Goal: Task Accomplishment & Management: Manage account settings

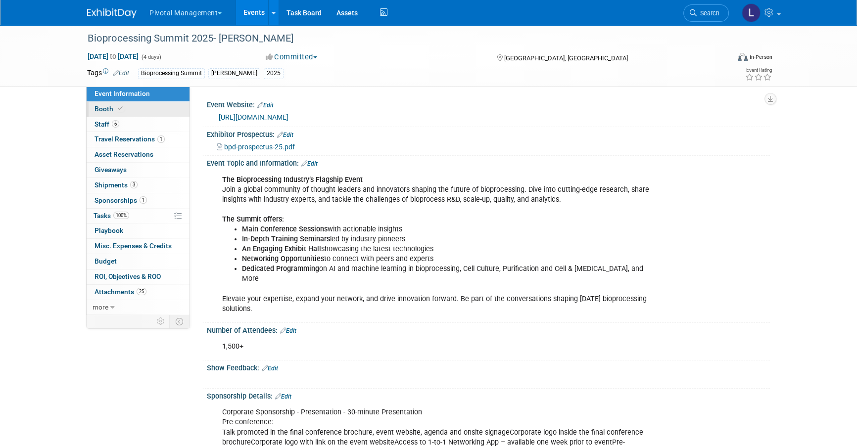
click at [132, 113] on link "Booth" at bounding box center [138, 109] width 103 height 15
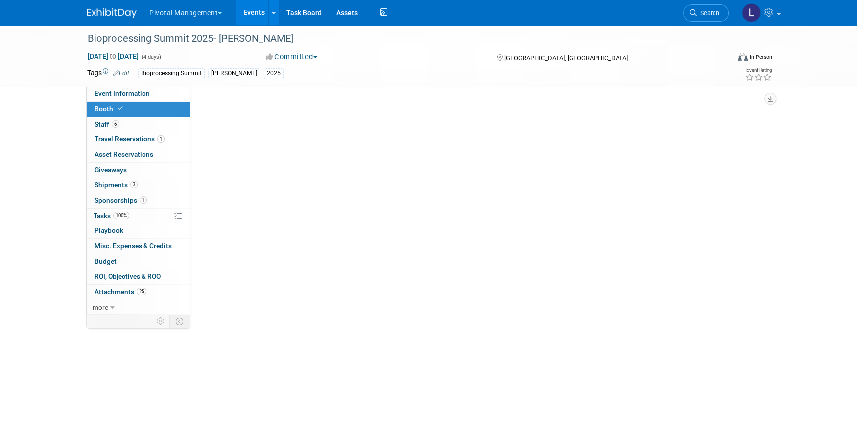
select select "Yes"
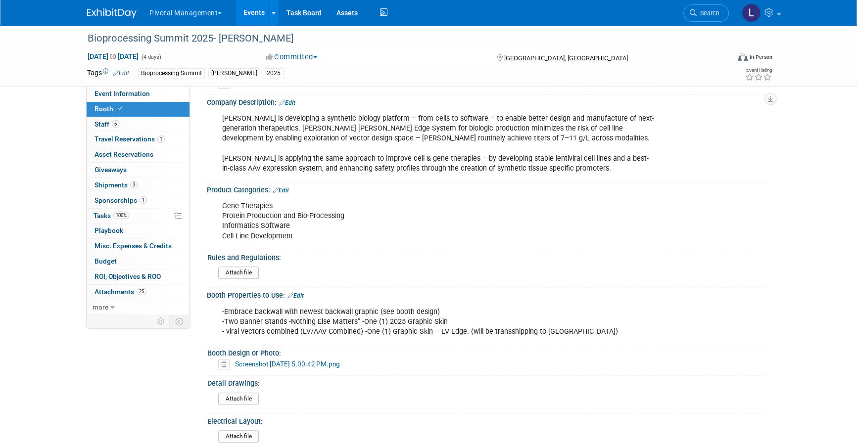
scroll to position [408, 0]
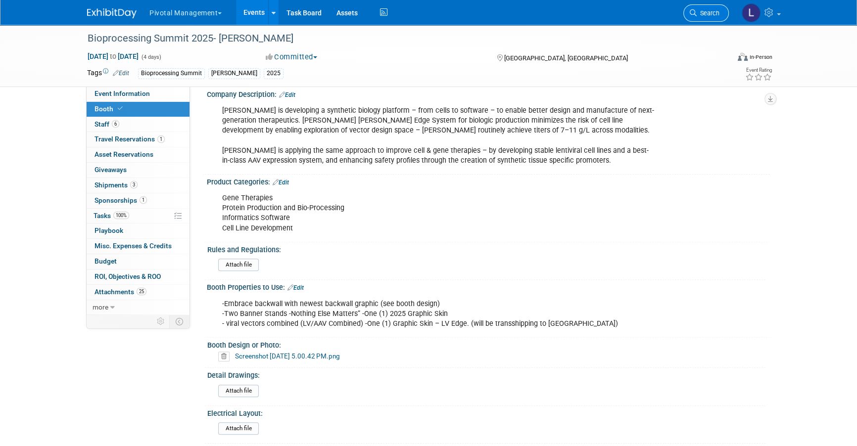
click at [698, 13] on span "Search" at bounding box center [707, 12] width 23 height 7
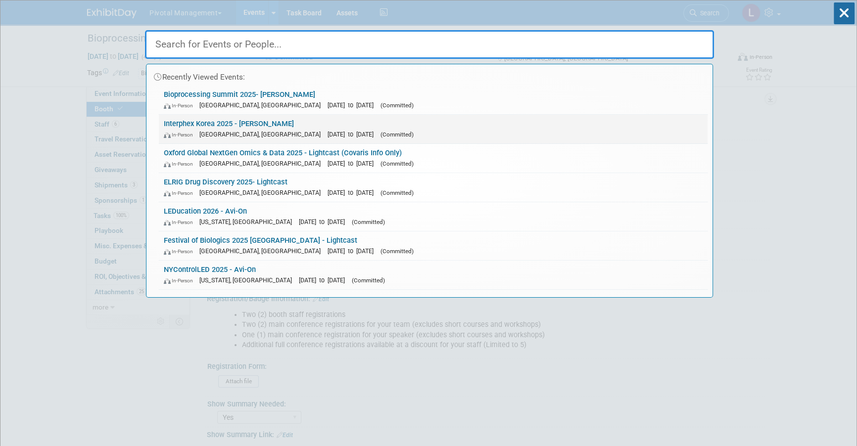
click at [284, 119] on link "Interphex Korea 2025 - Asimov In-Person Seoul, South Korea Oct 15, 2025 to Oct …" at bounding box center [433, 129] width 548 height 29
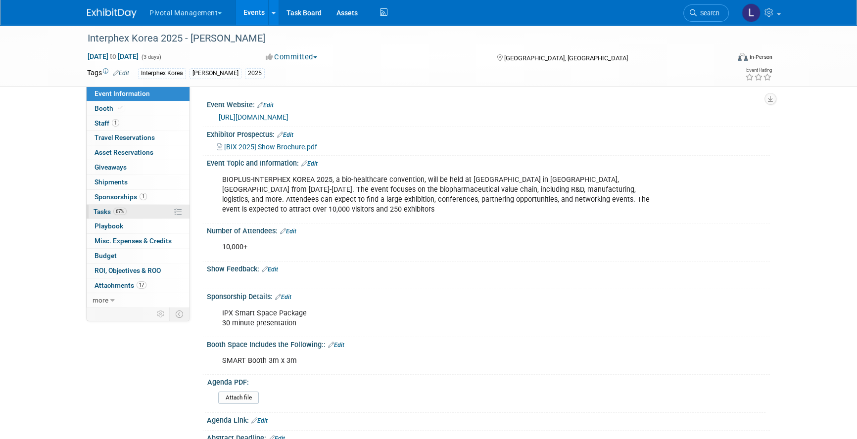
click at [114, 212] on span "Tasks 67%" at bounding box center [109, 212] width 33 height 8
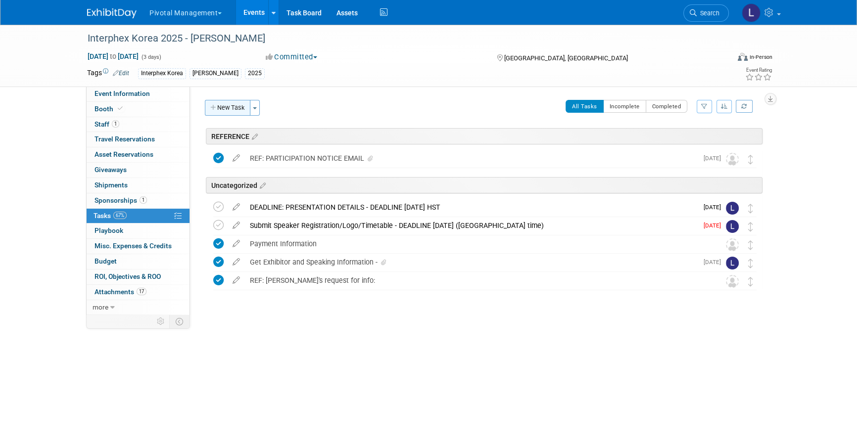
click at [235, 109] on button "New Task" at bounding box center [227, 108] width 45 height 16
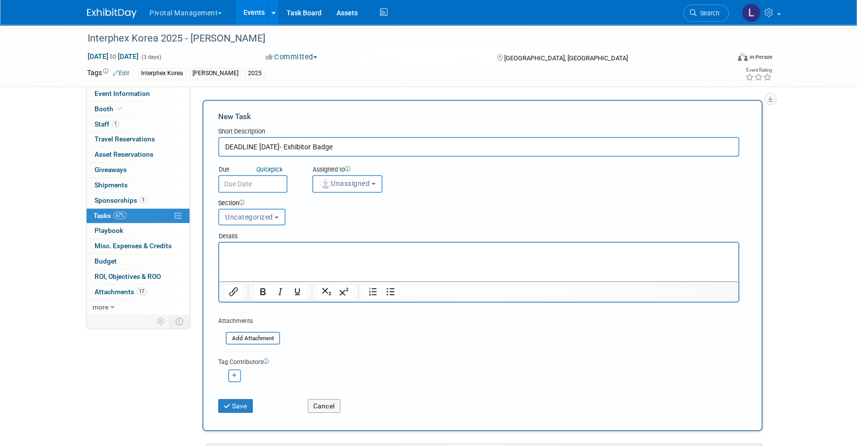
type input "DEADLINE [DATE]- Exhibitor Badge"
click at [244, 185] on input "text" at bounding box center [252, 184] width 69 height 18
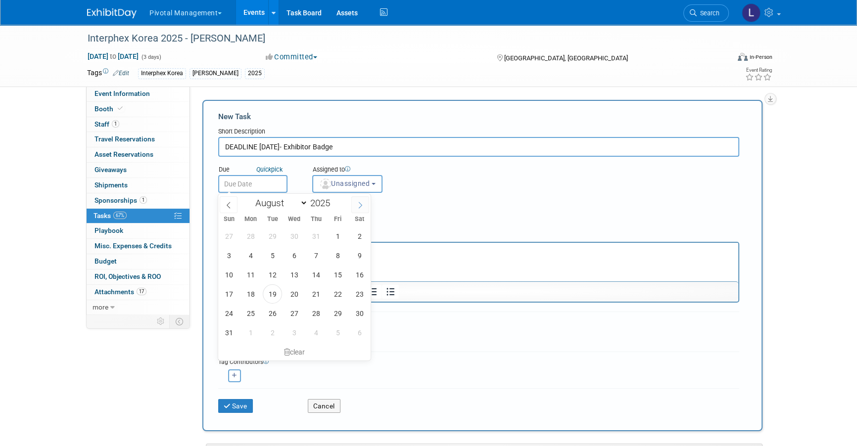
click at [354, 205] on span at bounding box center [360, 204] width 18 height 17
select select "8"
click at [269, 308] on span "30" at bounding box center [272, 313] width 19 height 19
type input "[DATE]"
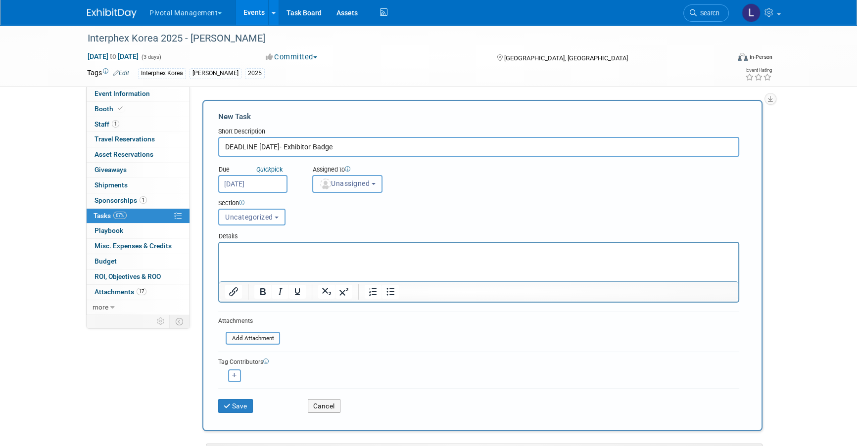
click at [364, 184] on span "Unassigned" at bounding box center [344, 184] width 50 height 8
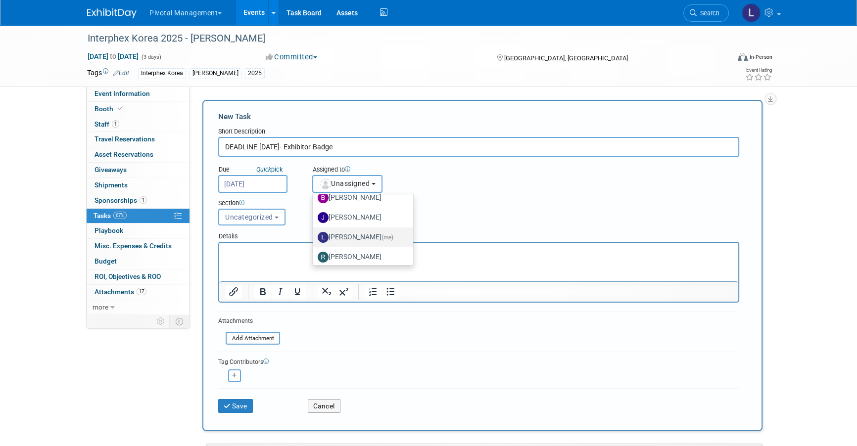
scroll to position [51, 0]
click at [381, 232] on span "(me)" at bounding box center [387, 234] width 12 height 7
click at [314, 232] on input "[PERSON_NAME] (me)" at bounding box center [311, 233] width 6 height 6
select select "dc5d874d-e65f-4397-9ee7-21f806dbe4f5"
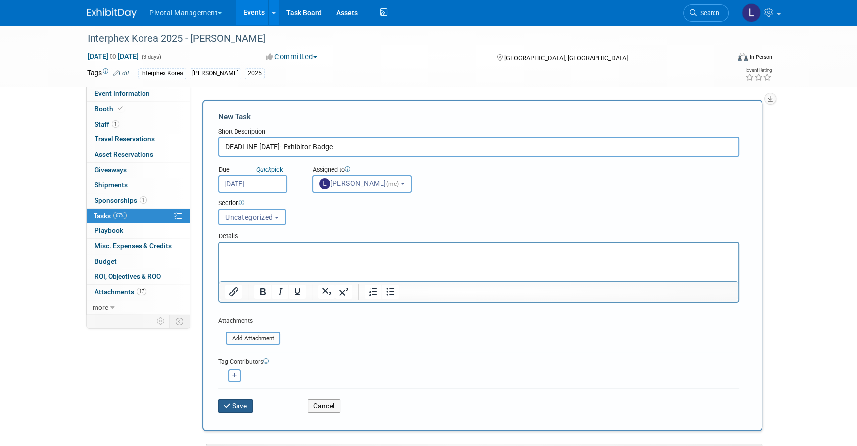
click at [235, 403] on button "Save" at bounding box center [235, 406] width 35 height 14
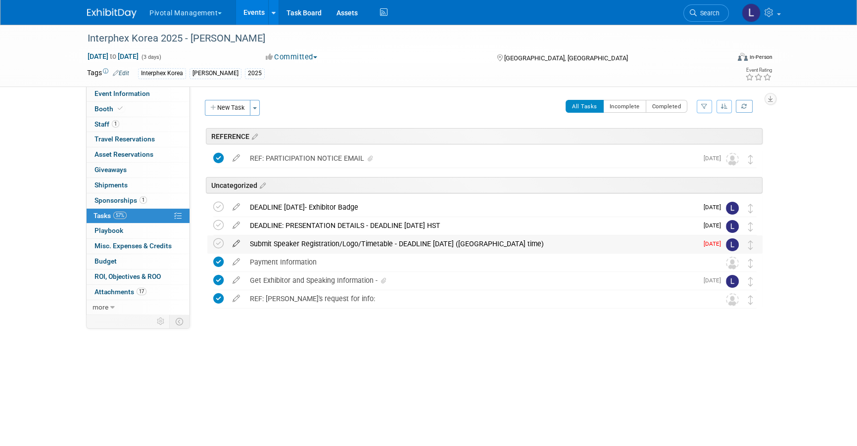
click at [239, 245] on icon at bounding box center [235, 241] width 17 height 12
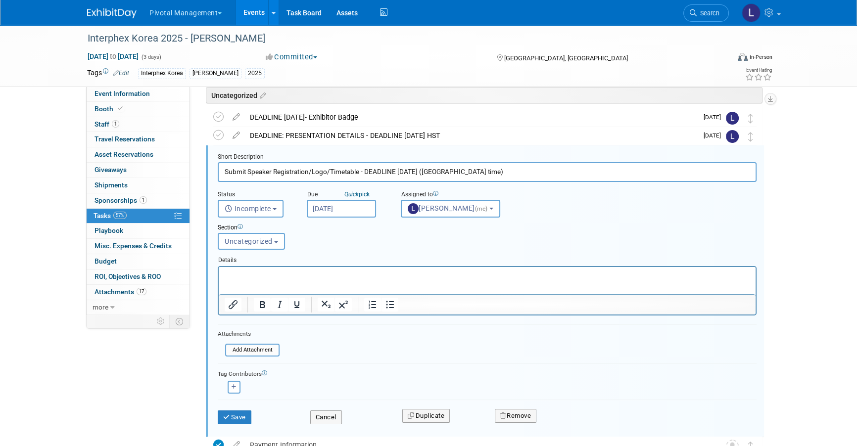
scroll to position [0, 0]
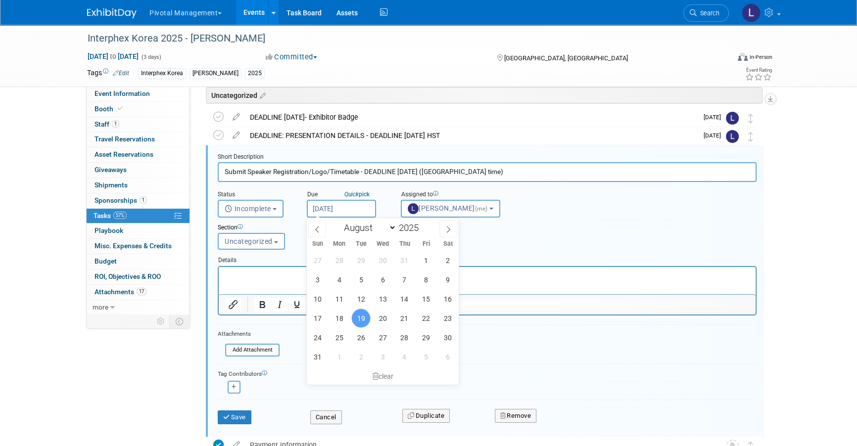
click at [339, 206] on input "[DATE]" at bounding box center [341, 209] width 69 height 18
click at [385, 315] on span "20" at bounding box center [382, 318] width 19 height 19
type input "[DATE]"
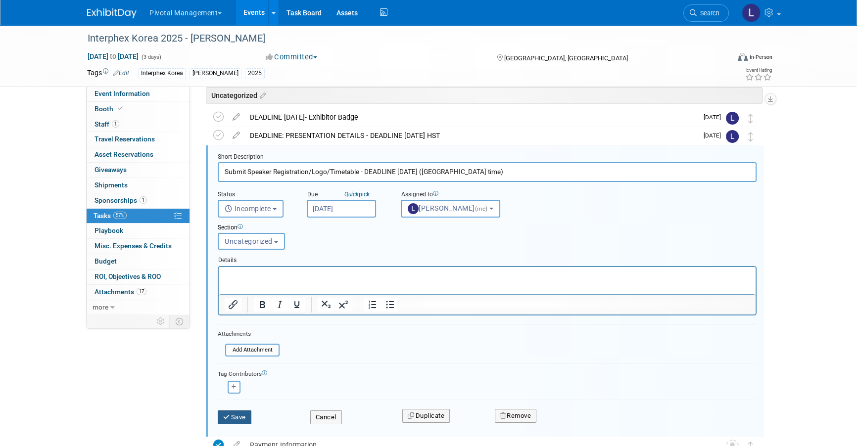
click at [242, 417] on button "Save" at bounding box center [235, 417] width 34 height 14
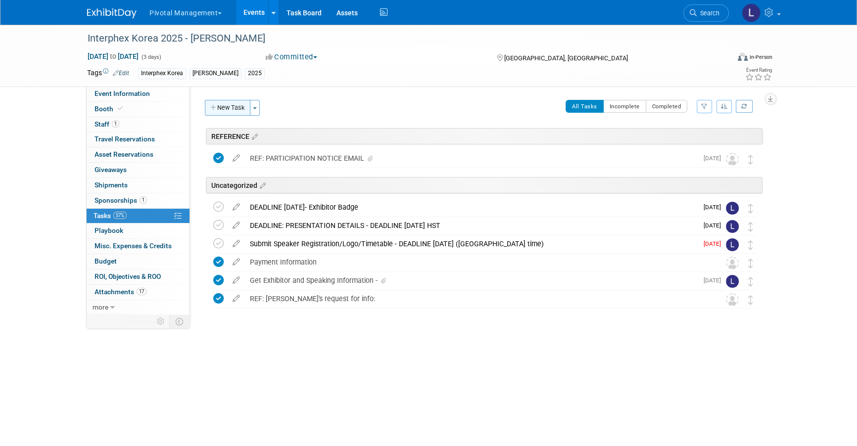
click at [218, 105] on button "New Task" at bounding box center [227, 108] width 45 height 16
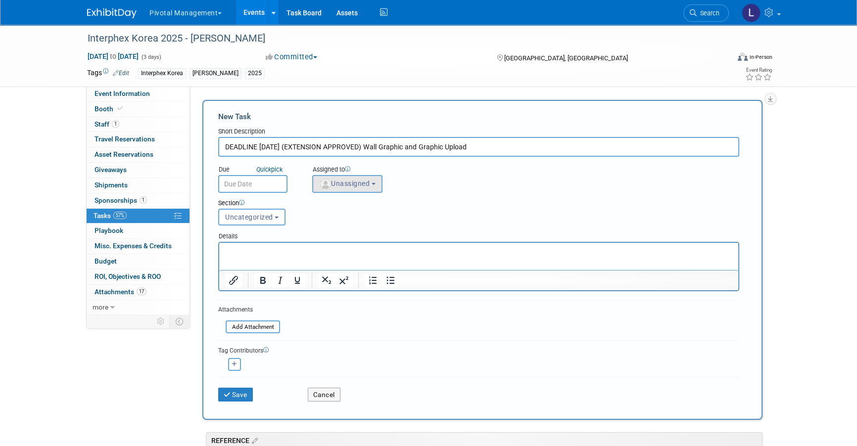
type input "DEADLINE [DATE] (EXTENSION APPROVED) Wall Graphic and Graphic Upload"
click at [362, 181] on span "Unassigned" at bounding box center [344, 184] width 50 height 8
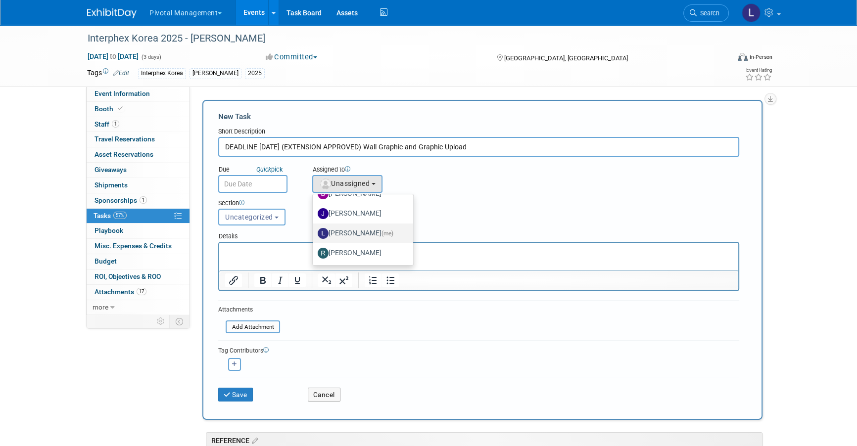
click at [368, 229] on label "[PERSON_NAME] (me)" at bounding box center [360, 234] width 86 height 16
click at [314, 229] on input "[PERSON_NAME] (me)" at bounding box center [311, 232] width 6 height 6
select select "dc5d874d-e65f-4397-9ee7-21f806dbe4f5"
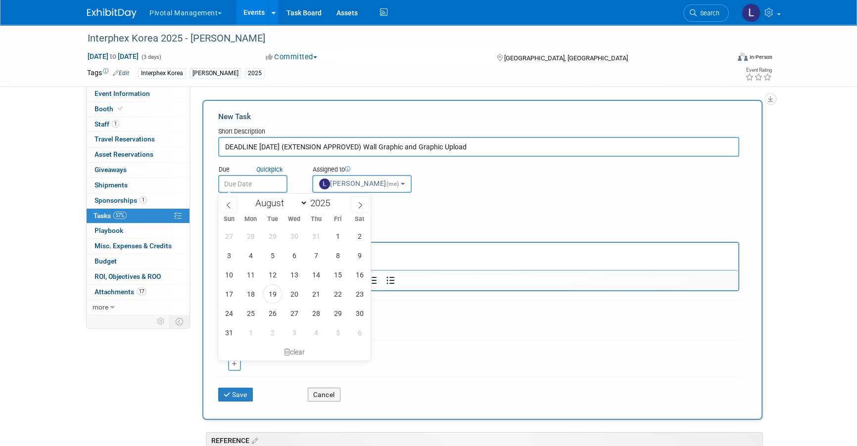
click at [262, 184] on input "text" at bounding box center [252, 184] width 69 height 18
click at [313, 310] on span "28" at bounding box center [315, 313] width 19 height 19
type input "[DATE]"
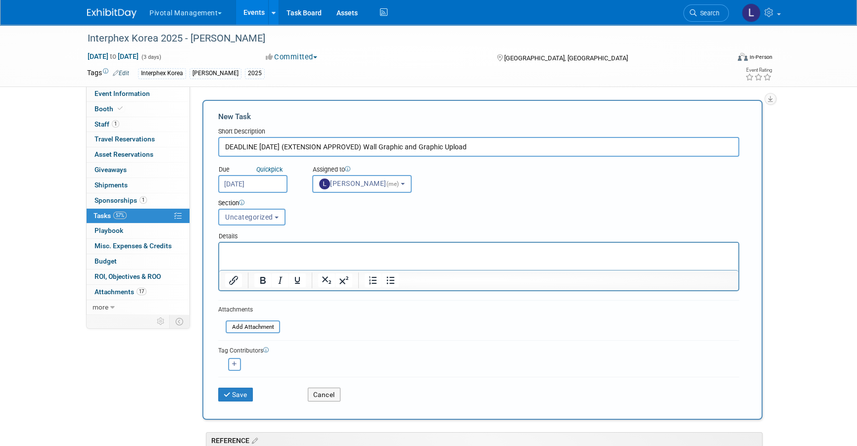
click at [297, 147] on input "DEADLINE [DATE] (EXTENSION APPROVED) Wall Graphic and Graphic Upload" at bounding box center [478, 147] width 521 height 20
type input "DEADLINE [DATE] Korean Time (EXTENSION APPROVED) Wall Graphic and Graphic Upload"
click at [245, 394] on button "Save" at bounding box center [235, 395] width 35 height 14
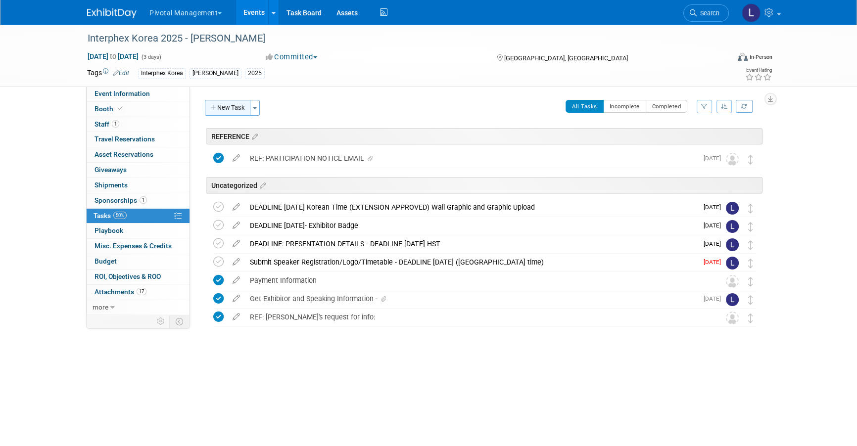
click at [232, 102] on button "New Task" at bounding box center [227, 108] width 45 height 16
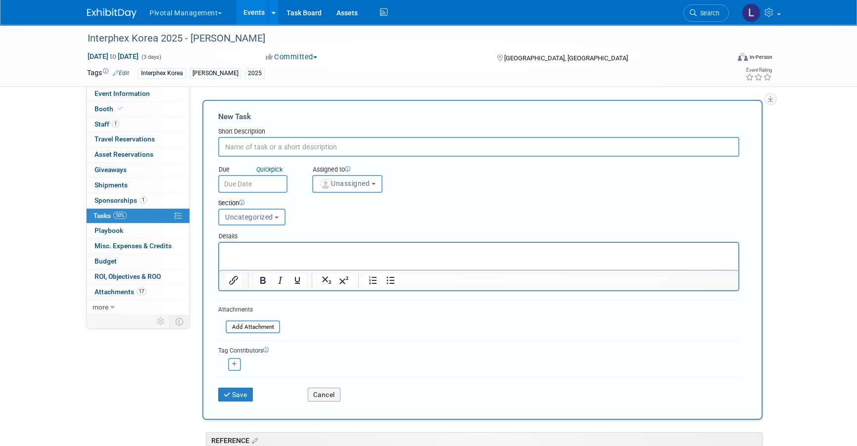
scroll to position [0, 0]
type input "DEADLINE [DATE] (Korean Time) Electrical, internet"
click at [347, 184] on span "Unassigned" at bounding box center [344, 184] width 50 height 8
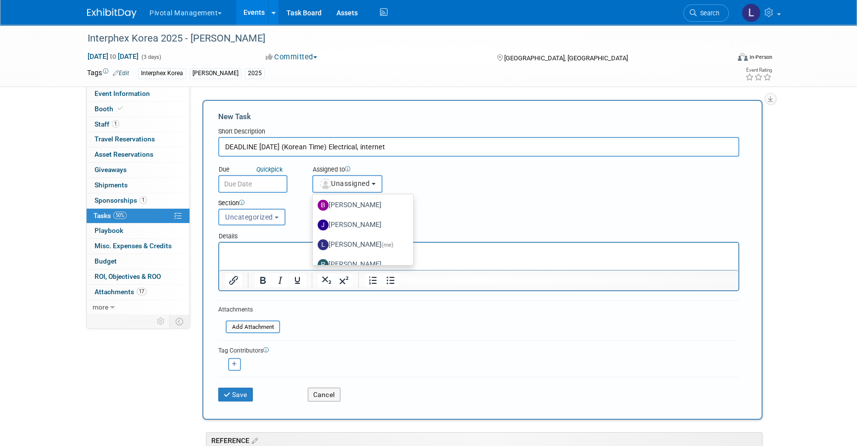
scroll to position [45, 0]
click at [367, 237] on label "[PERSON_NAME] (me)" at bounding box center [360, 241] width 86 height 16
click at [314, 237] on input "[PERSON_NAME] (me)" at bounding box center [311, 240] width 6 height 6
select select "dc5d874d-e65f-4397-9ee7-21f806dbe4f5"
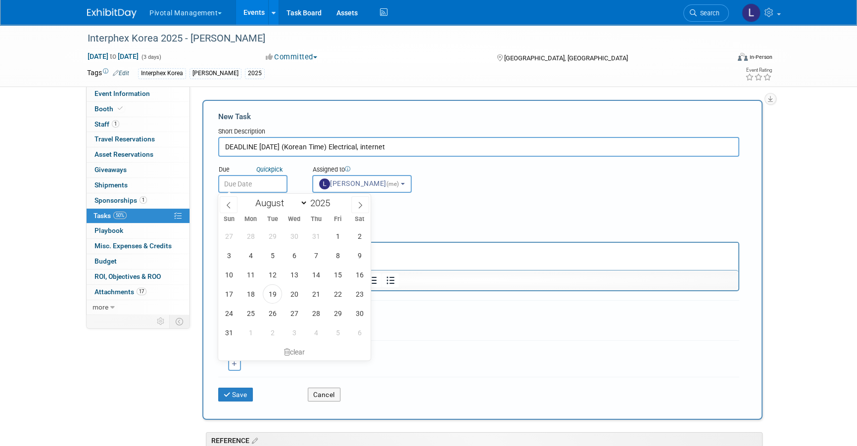
click at [270, 176] on input "text" at bounding box center [252, 184] width 69 height 18
click at [358, 202] on icon at bounding box center [360, 205] width 7 height 7
select select "8"
click at [317, 273] on span "18" at bounding box center [315, 274] width 19 height 19
type input "[DATE]"
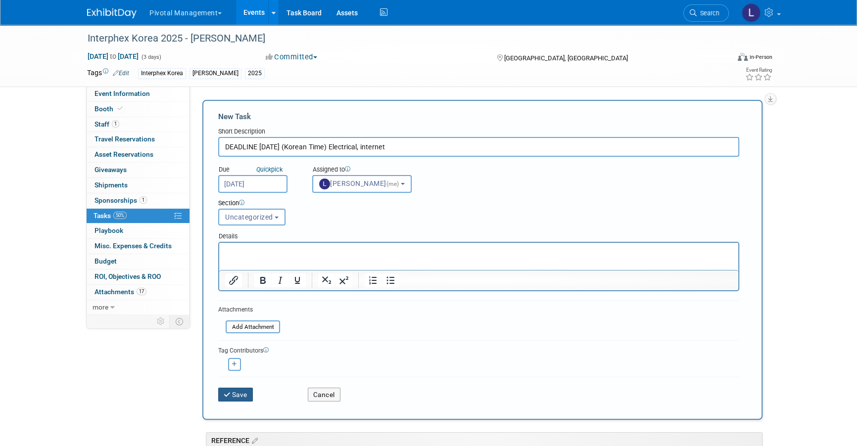
click at [250, 395] on button "Save" at bounding box center [235, 395] width 35 height 14
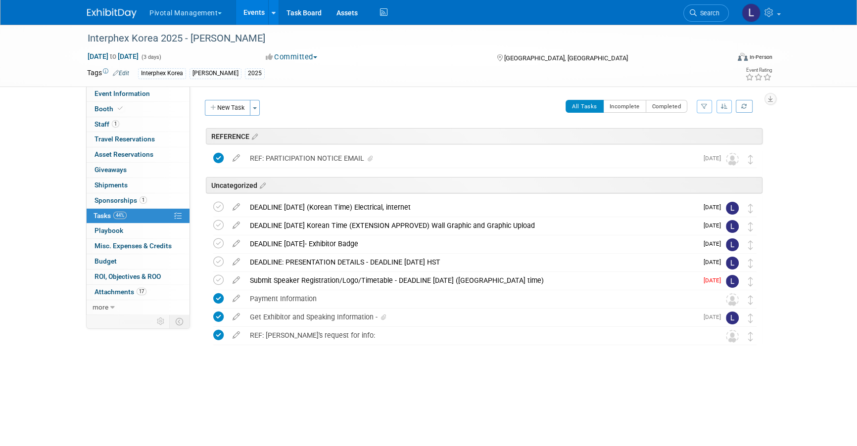
click at [357, 207] on div "DEADLINE [DATE] (Korean Time) Electrical, internet" at bounding box center [471, 207] width 452 height 17
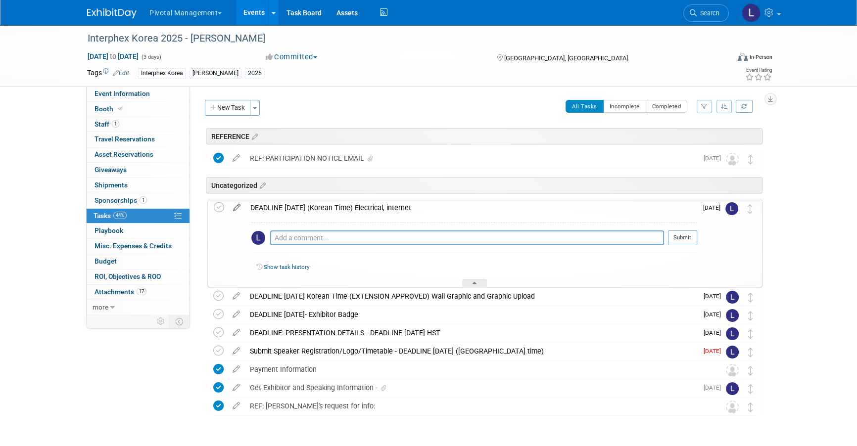
click at [237, 202] on icon at bounding box center [236, 205] width 17 height 12
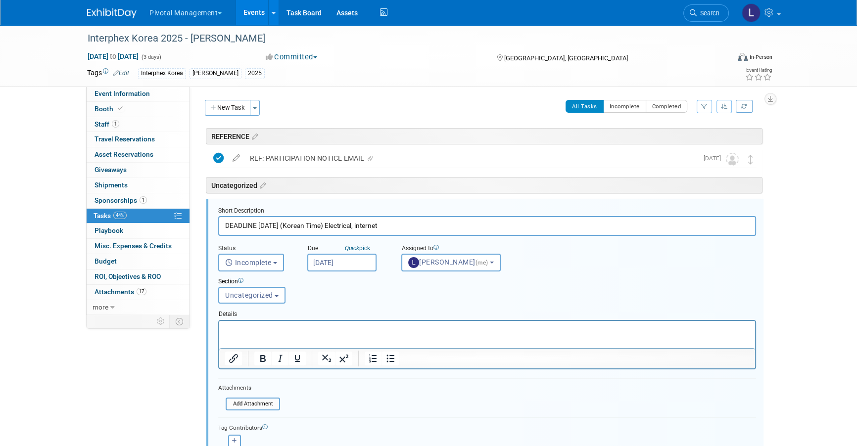
scroll to position [54, 0]
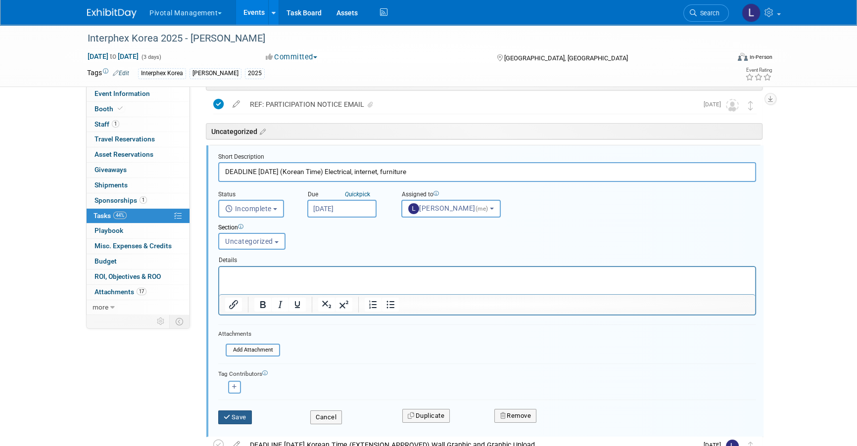
type input "DEADLINE [DATE] (Korean Time) Electrical, internet, furniture"
click at [243, 410] on button "Save" at bounding box center [235, 417] width 34 height 14
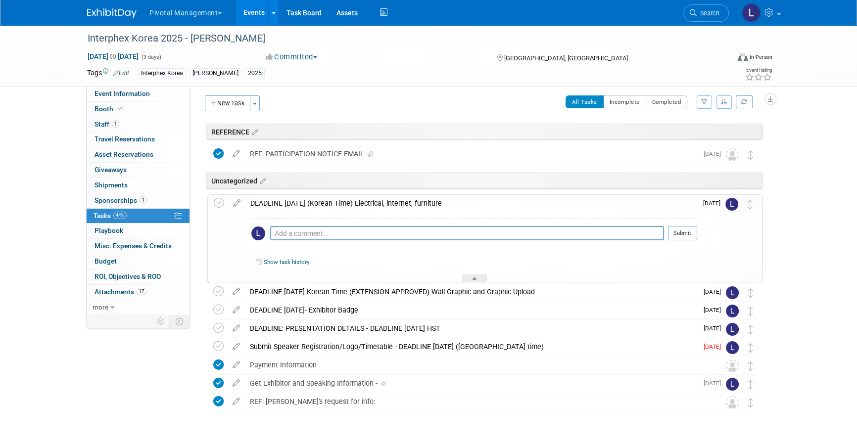
scroll to position [0, 0]
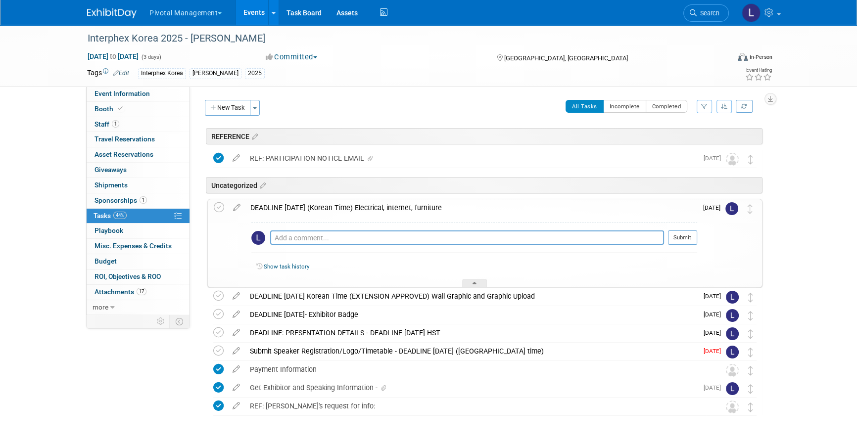
click at [230, 107] on button "New Task" at bounding box center [227, 108] width 45 height 16
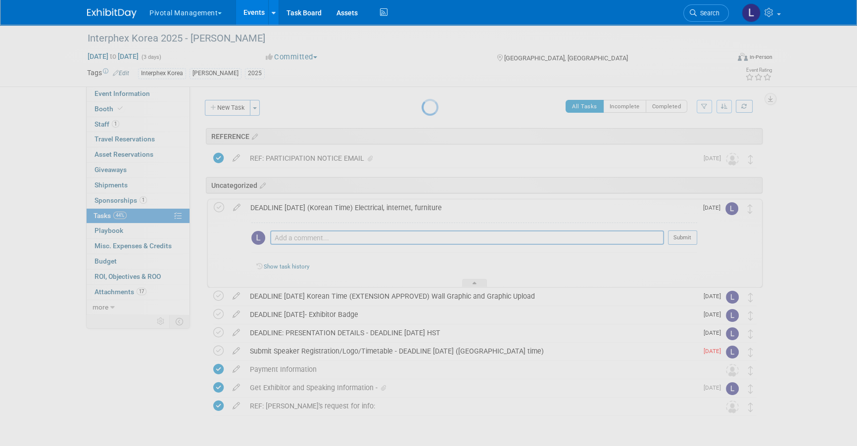
click at [421, 109] on div at bounding box center [428, 223] width 14 height 446
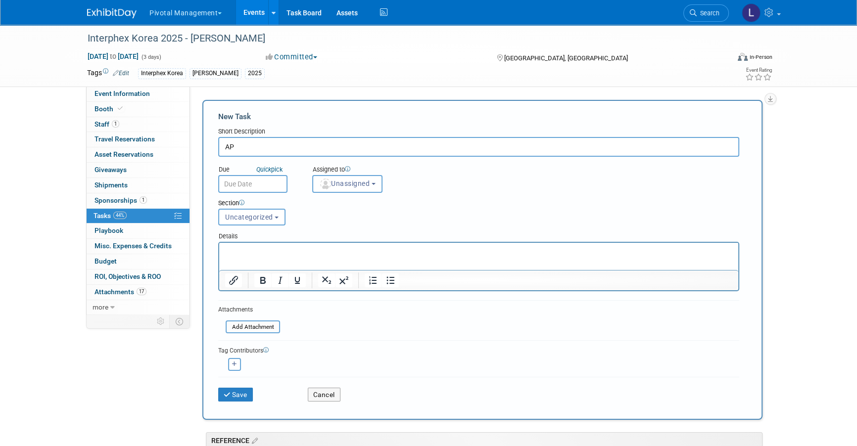
type input "A"
type input "DEADLINE [DATE]- KST- Application for BIX Pass for Customers"
click at [348, 184] on span "Unassigned" at bounding box center [344, 184] width 50 height 8
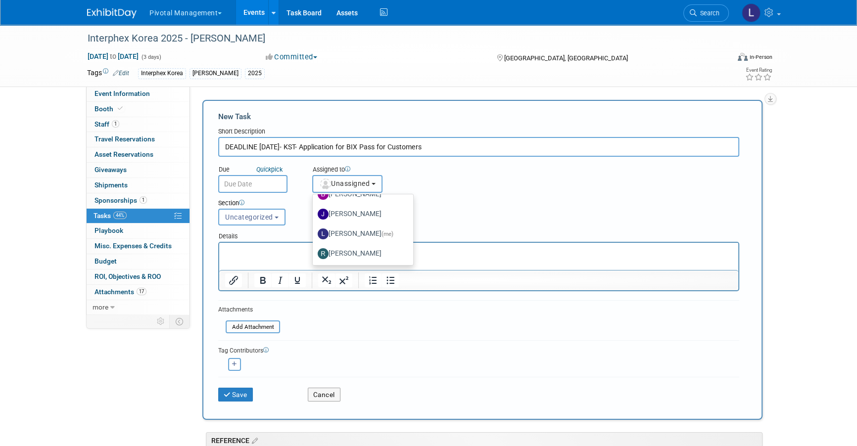
scroll to position [75, 0]
drag, startPoint x: 371, startPoint y: 211, endPoint x: 312, endPoint y: 204, distance: 59.3
click at [370, 211] on label "[PERSON_NAME] (me)" at bounding box center [360, 211] width 86 height 16
click at [314, 211] on input "[PERSON_NAME] (me)" at bounding box center [311, 210] width 6 height 6
select select "dc5d874d-e65f-4397-9ee7-21f806dbe4f5"
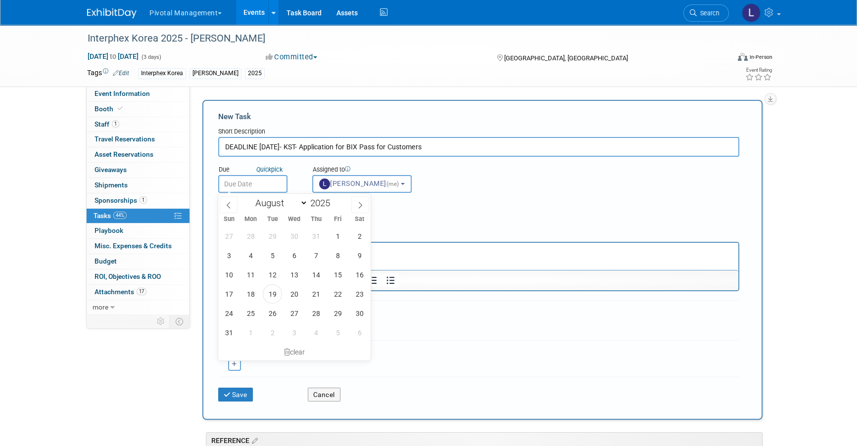
click at [242, 188] on input "text" at bounding box center [252, 184] width 69 height 18
click at [338, 316] on span "29" at bounding box center [337, 313] width 19 height 19
type input "[DATE]"
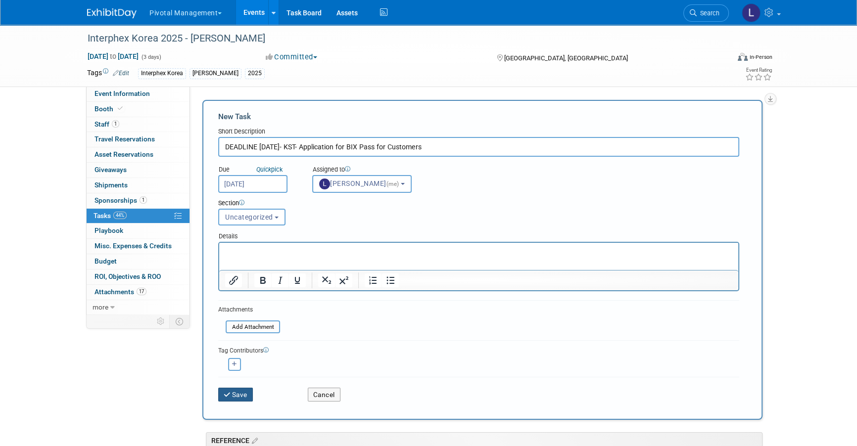
click at [241, 389] on button "Save" at bounding box center [235, 395] width 35 height 14
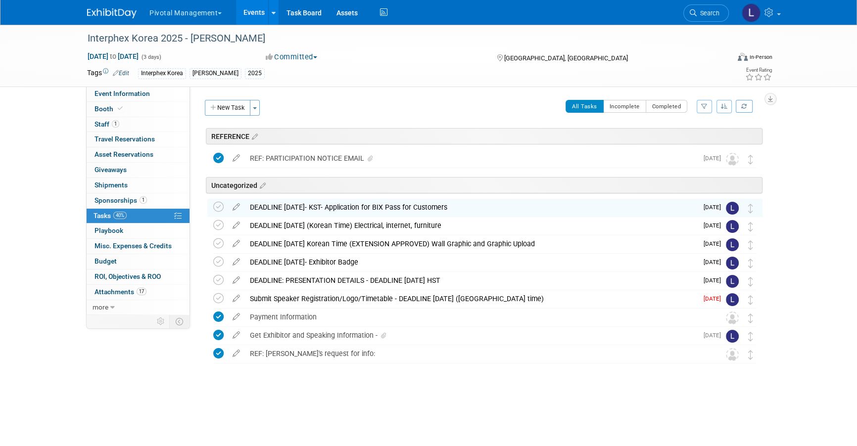
click at [278, 209] on div "DEADLINE [DATE]- KST- Application for BIX Pass for Customers" at bounding box center [471, 207] width 452 height 17
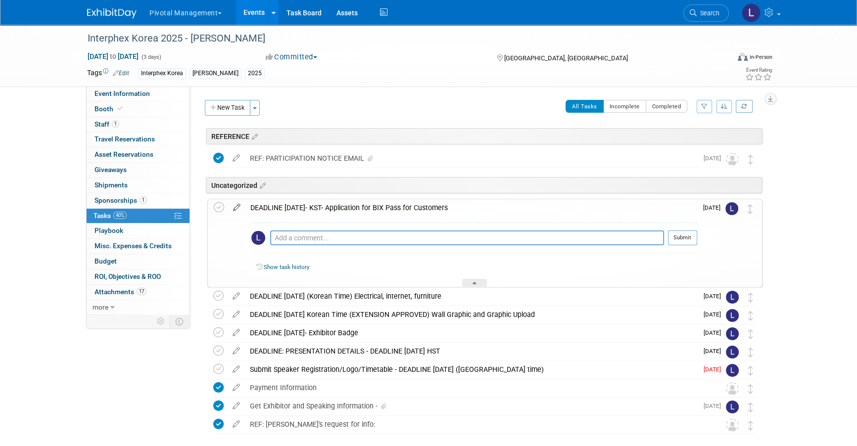
click at [243, 206] on icon at bounding box center [236, 205] width 17 height 12
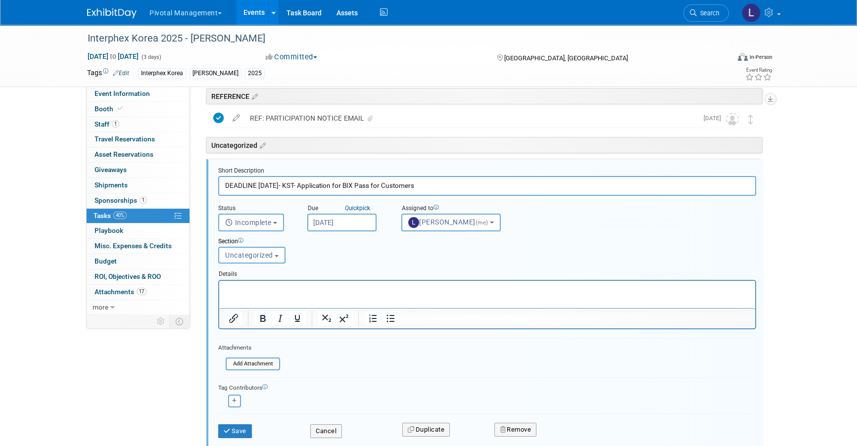
scroll to position [54, 0]
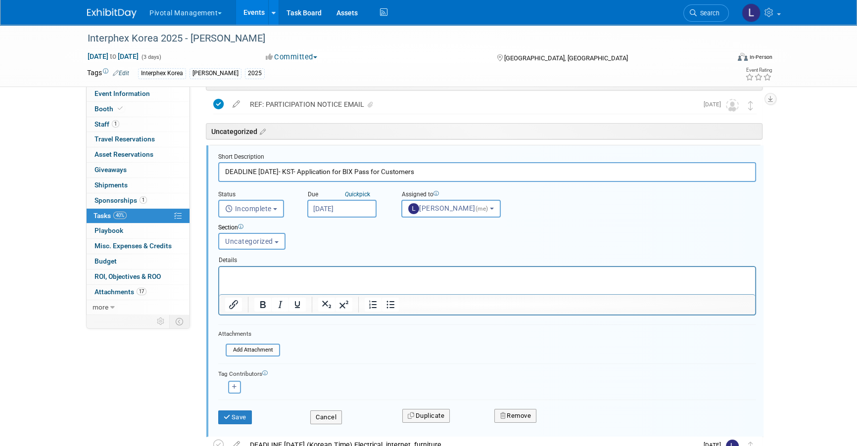
click at [326, 201] on input "[DATE]" at bounding box center [341, 209] width 69 height 18
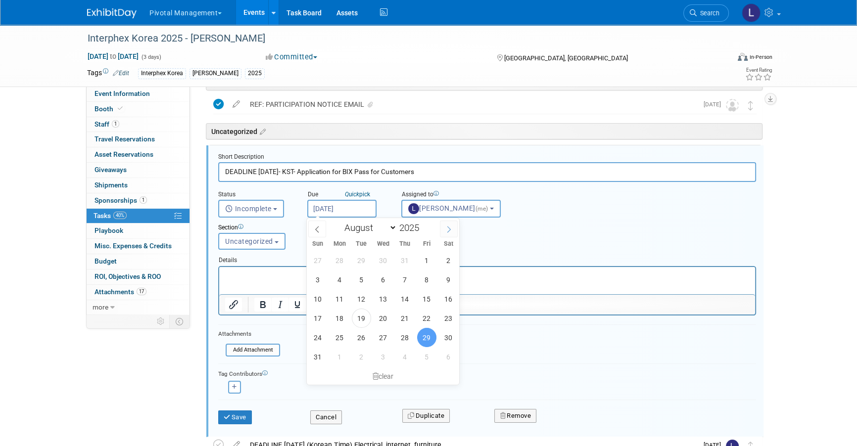
click at [446, 226] on icon at bounding box center [448, 229] width 7 height 7
select select "8"
click at [342, 336] on span "29" at bounding box center [339, 337] width 19 height 19
type input "[DATE]"
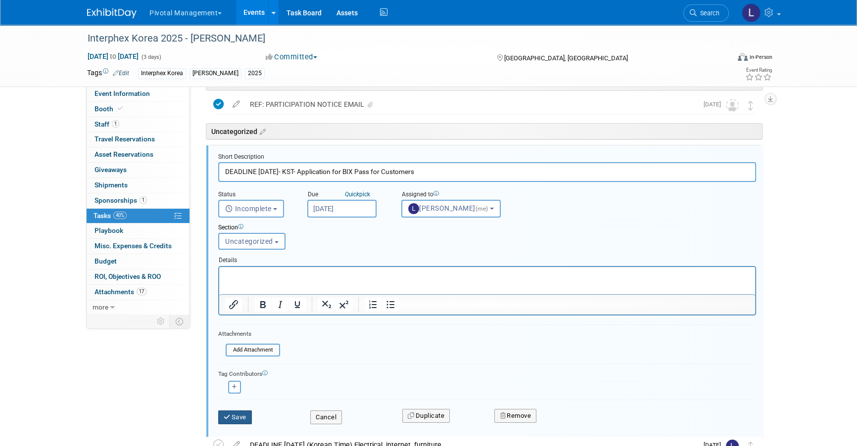
click at [239, 416] on button "Save" at bounding box center [235, 417] width 34 height 14
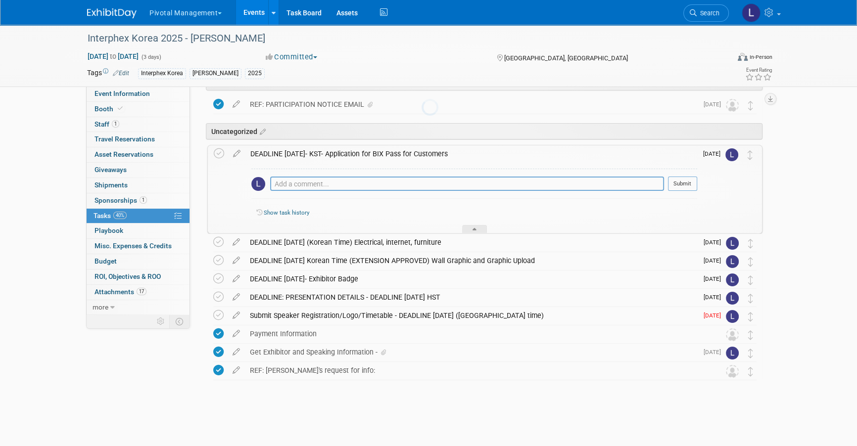
scroll to position [48, 0]
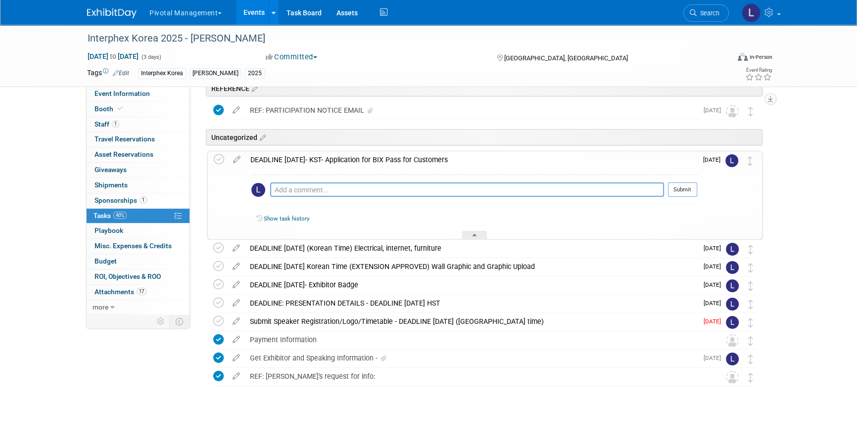
click at [390, 135] on div "Uncategorized" at bounding box center [484, 137] width 556 height 16
click at [107, 107] on span "Booth" at bounding box center [109, 109] width 30 height 8
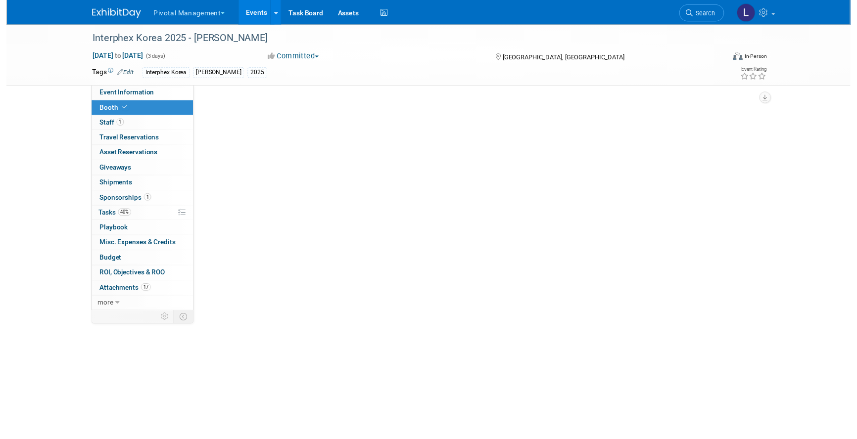
scroll to position [0, 0]
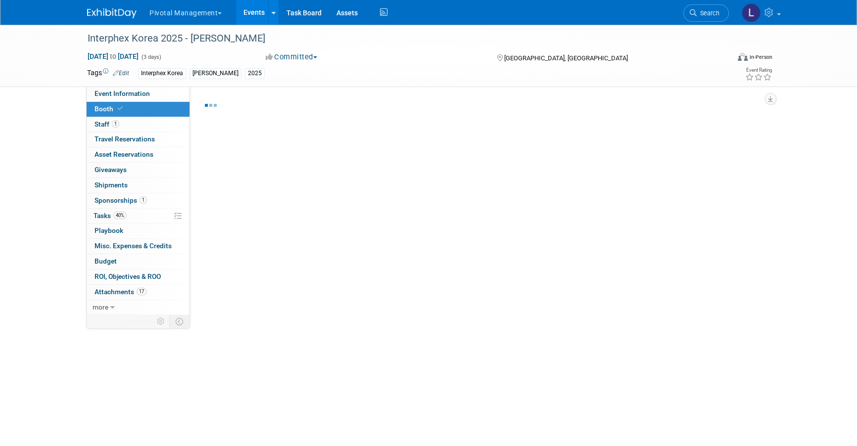
select select "Yes"
select select "No"
select select "Yes"
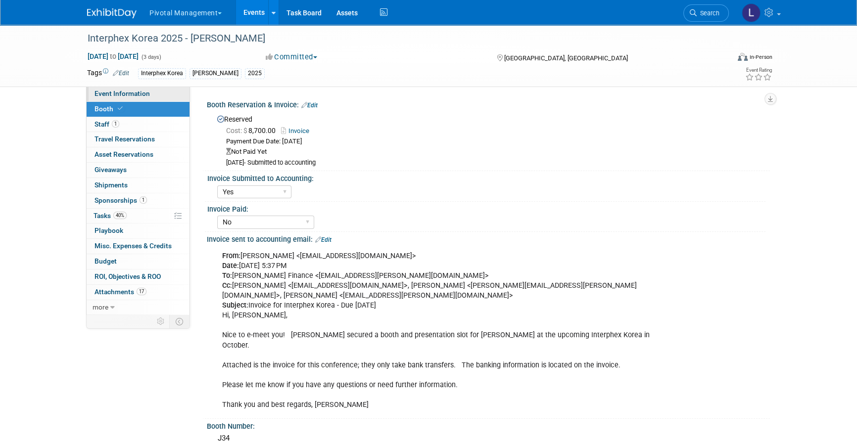
click at [115, 90] on span "Event Information" at bounding box center [121, 94] width 55 height 8
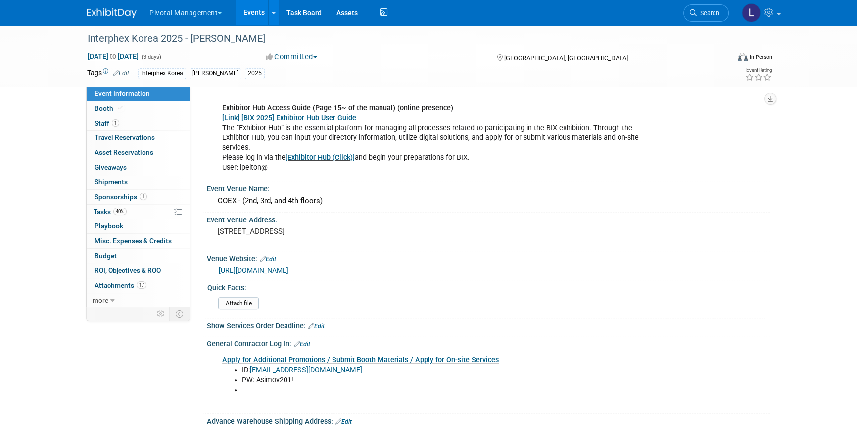
scroll to position [726, 0]
click at [323, 323] on link "Edit" at bounding box center [316, 325] width 16 height 7
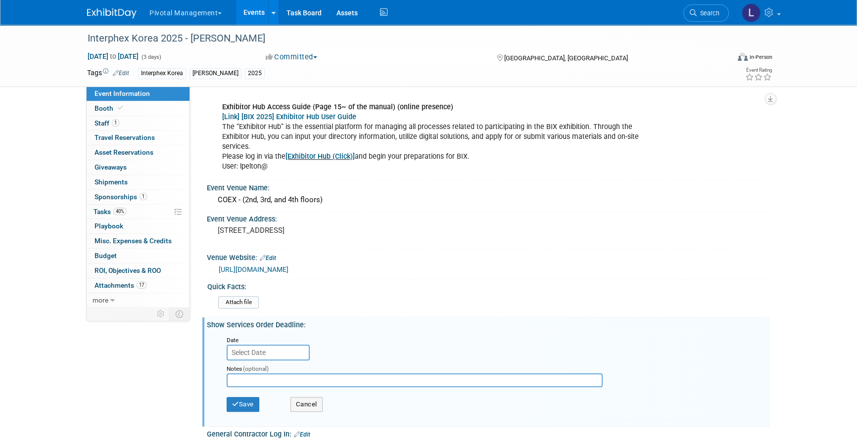
click at [279, 375] on input "text" at bounding box center [414, 380] width 376 height 14
type input "F"
type input "Graphics due [DATE] (early), [DATE] is for the rest (electrical, Internet, Furn…"
click at [258, 347] on input "text" at bounding box center [267, 353] width 83 height 16
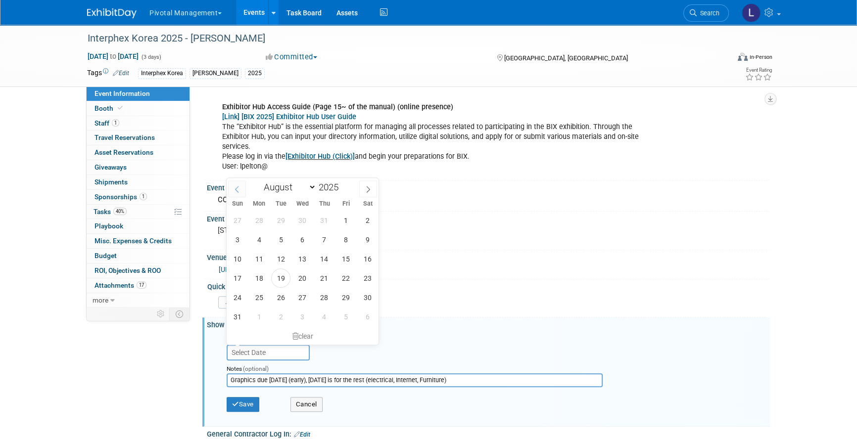
click at [241, 188] on span at bounding box center [237, 189] width 18 height 17
click at [372, 192] on span at bounding box center [368, 189] width 18 height 17
select select "8"
click at [341, 258] on span "19" at bounding box center [345, 258] width 19 height 19
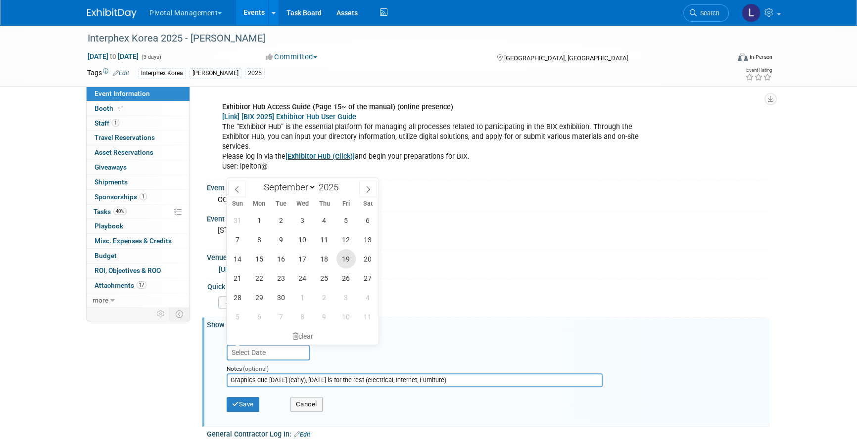
type input "[DATE]"
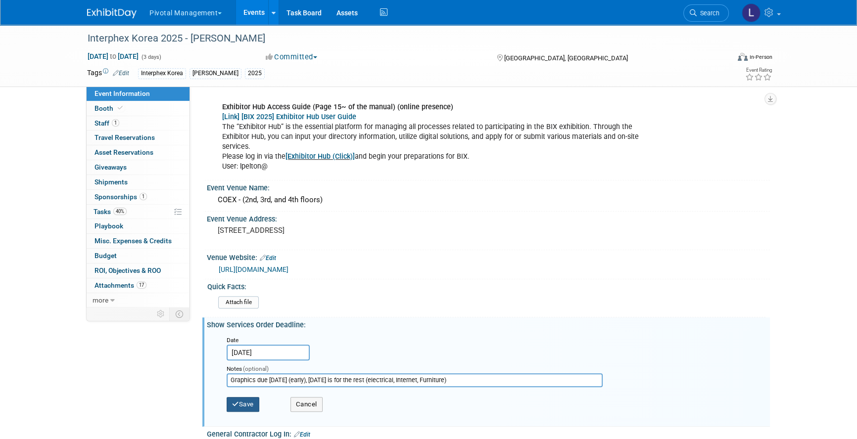
click at [243, 400] on button "Save" at bounding box center [242, 404] width 33 height 15
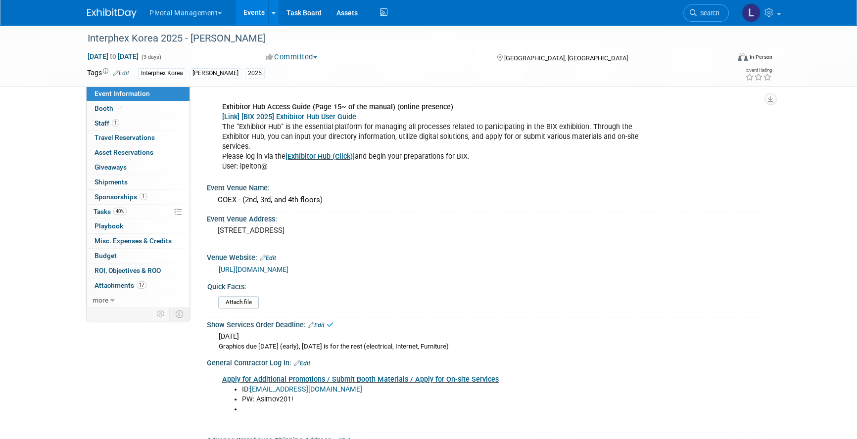
click at [365, 378] on link "Apply for Additional Promotions / Submit Booth Materials / Apply for On-site Se…" at bounding box center [360, 379] width 276 height 8
click at [334, 385] on li "ID: [EMAIL_ADDRESS][DOMAIN_NAME]" at bounding box center [448, 390] width 413 height 10
